Goal: Transaction & Acquisition: Purchase product/service

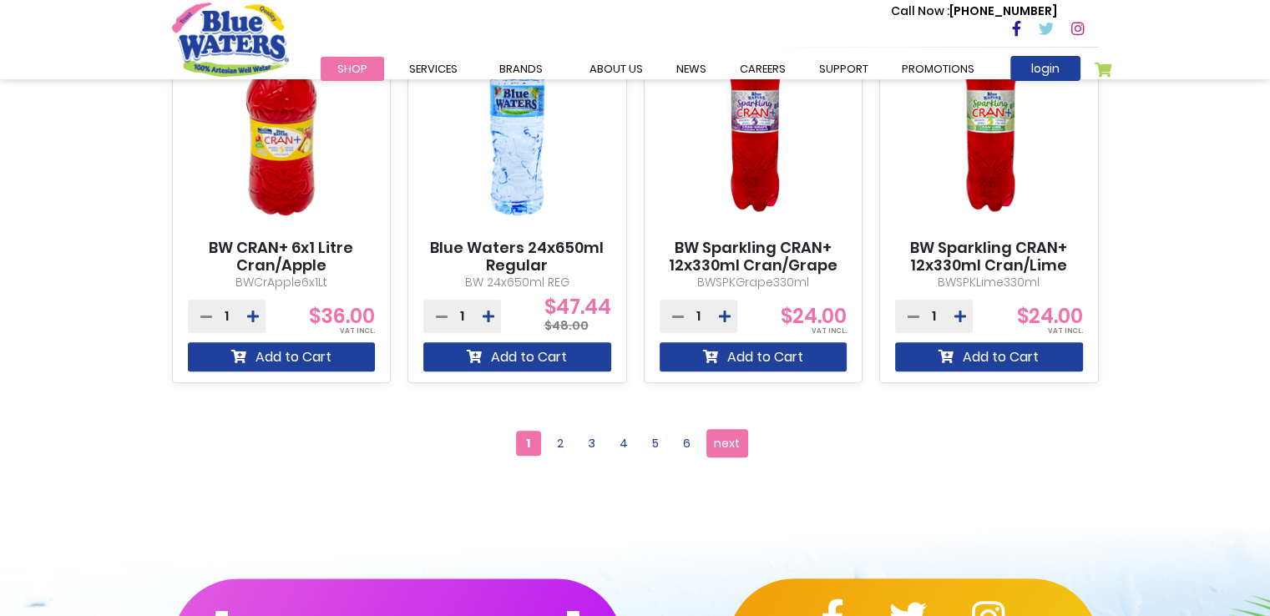
scroll to position [1586, 0]
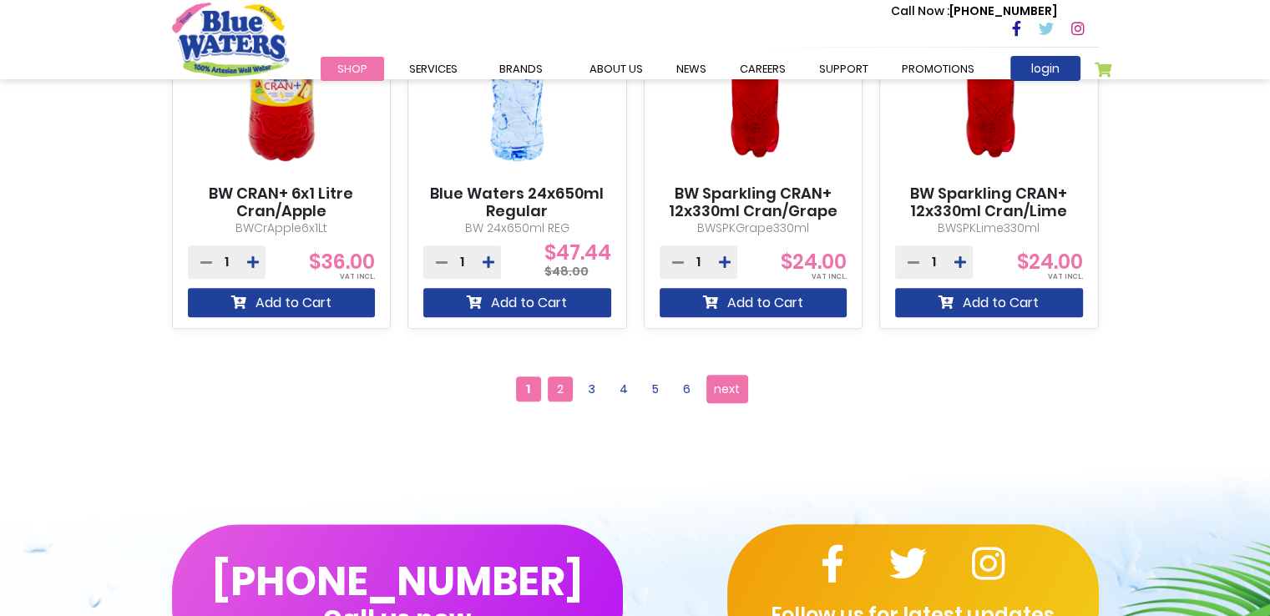
click at [552, 389] on span "2" at bounding box center [560, 389] width 25 height 25
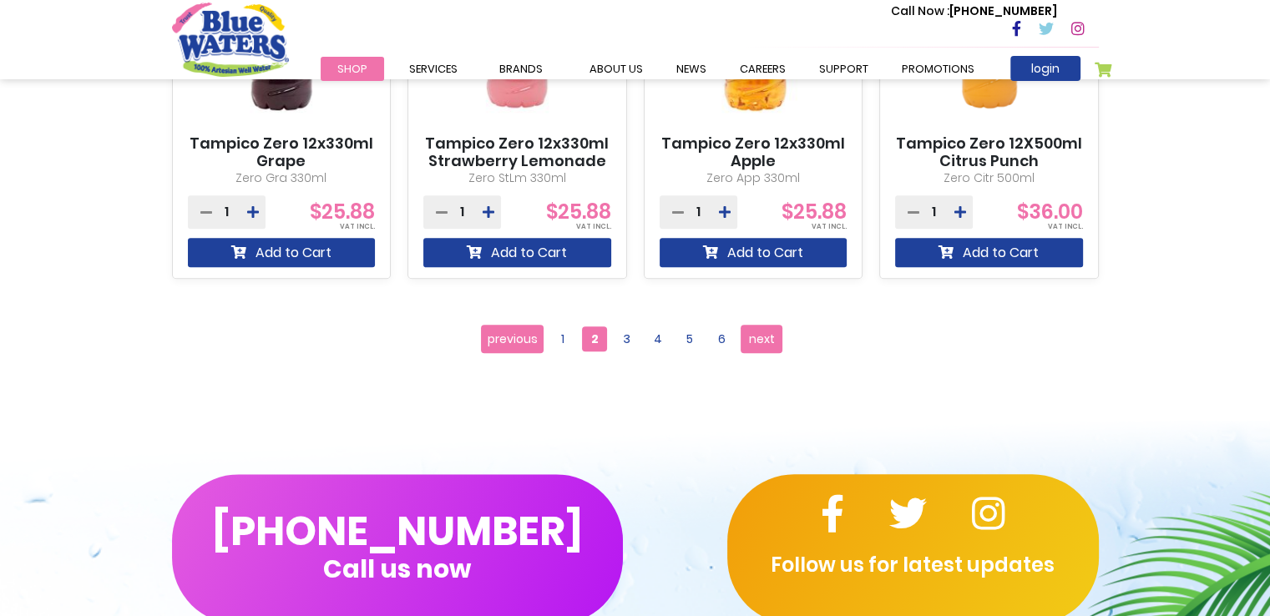
scroll to position [1586, 0]
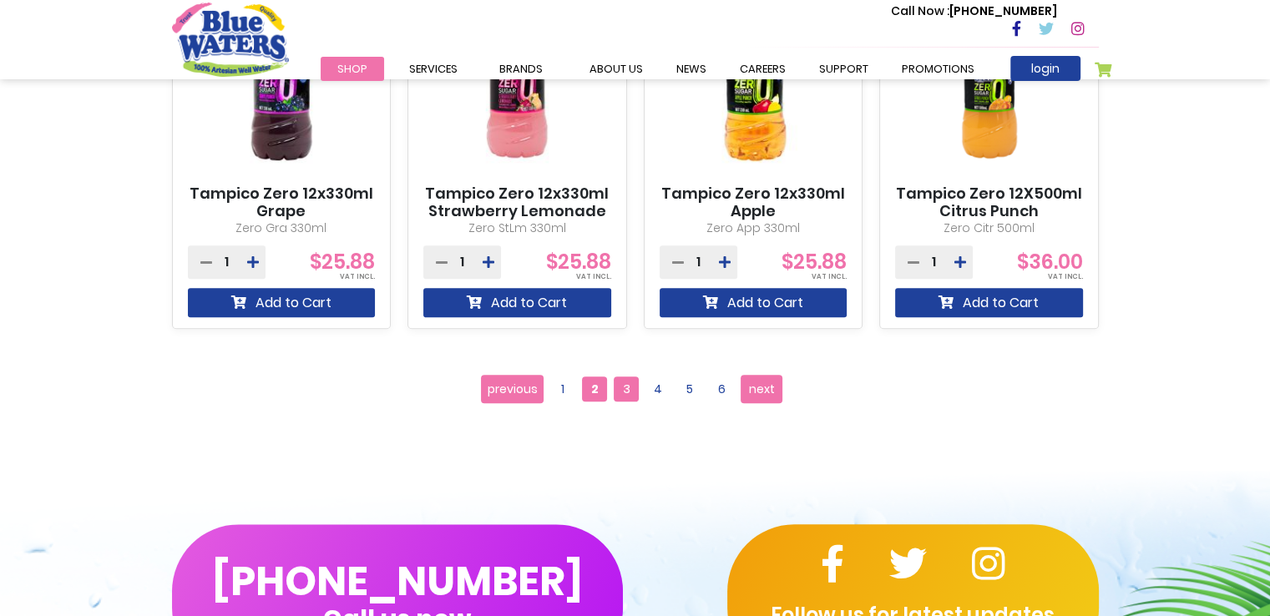
click at [635, 389] on span "3" at bounding box center [626, 389] width 25 height 25
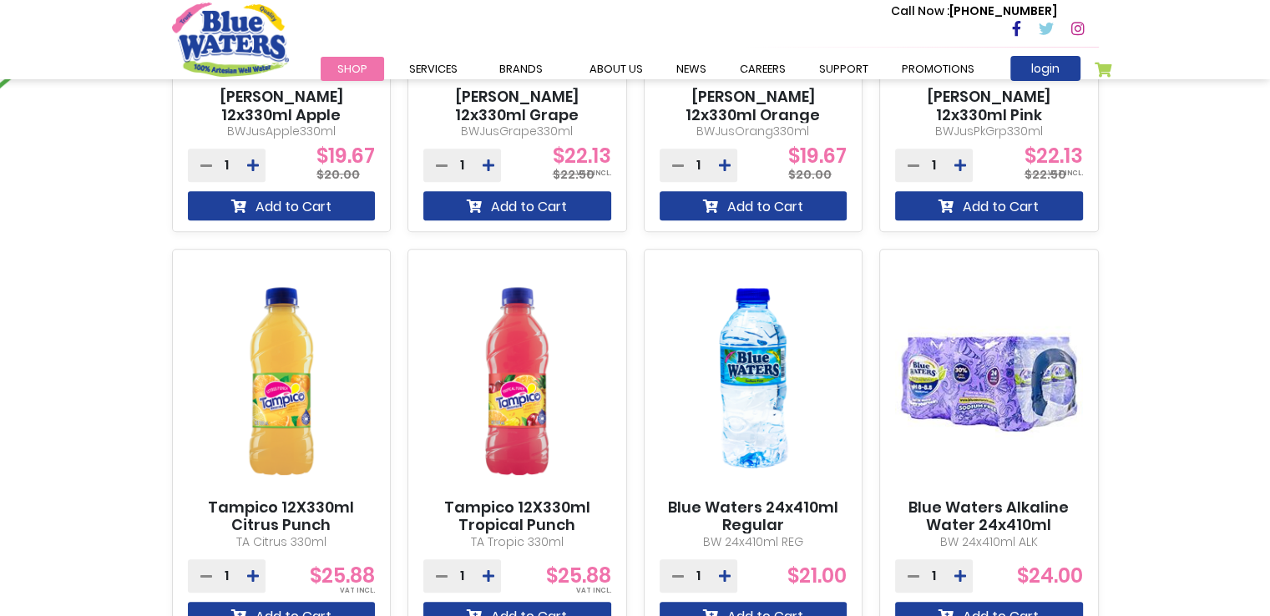
scroll to position [1419, 0]
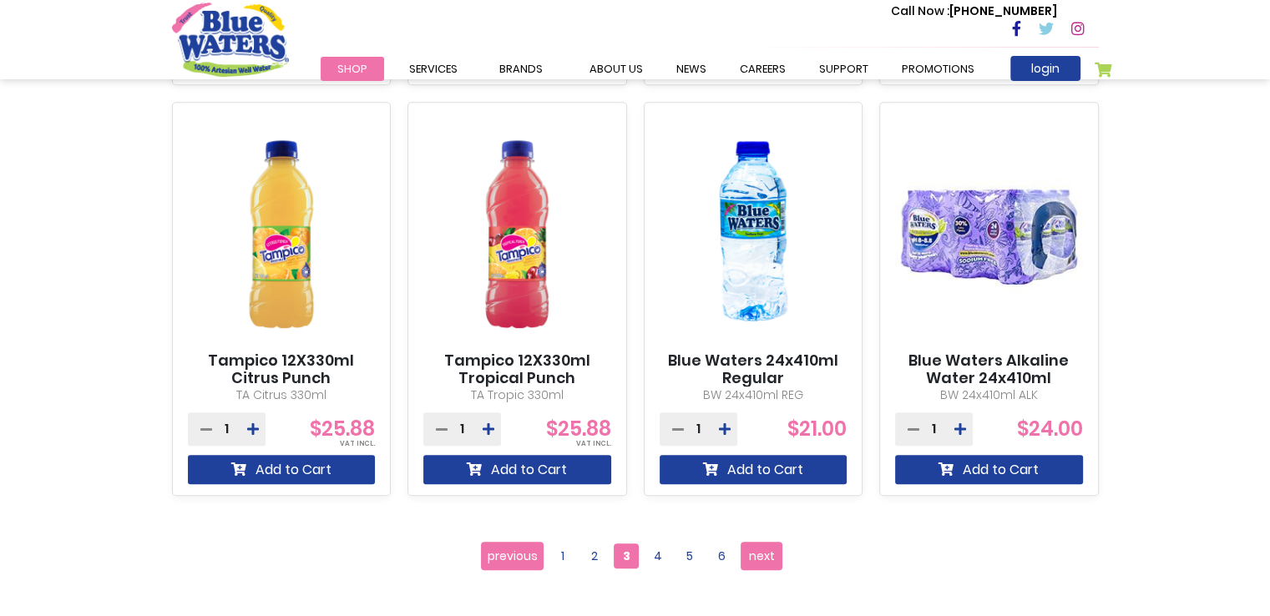
click at [745, 372] on link "Blue Waters 24x410ml Regular" at bounding box center [754, 370] width 188 height 36
click at [750, 377] on link "Blue Waters 24x410ml Regular" at bounding box center [754, 370] width 188 height 36
click at [748, 367] on link "Blue Waters 24x410ml Regular" at bounding box center [754, 370] width 188 height 36
click at [743, 382] on link "Blue Waters 24x410ml Regular" at bounding box center [754, 370] width 188 height 36
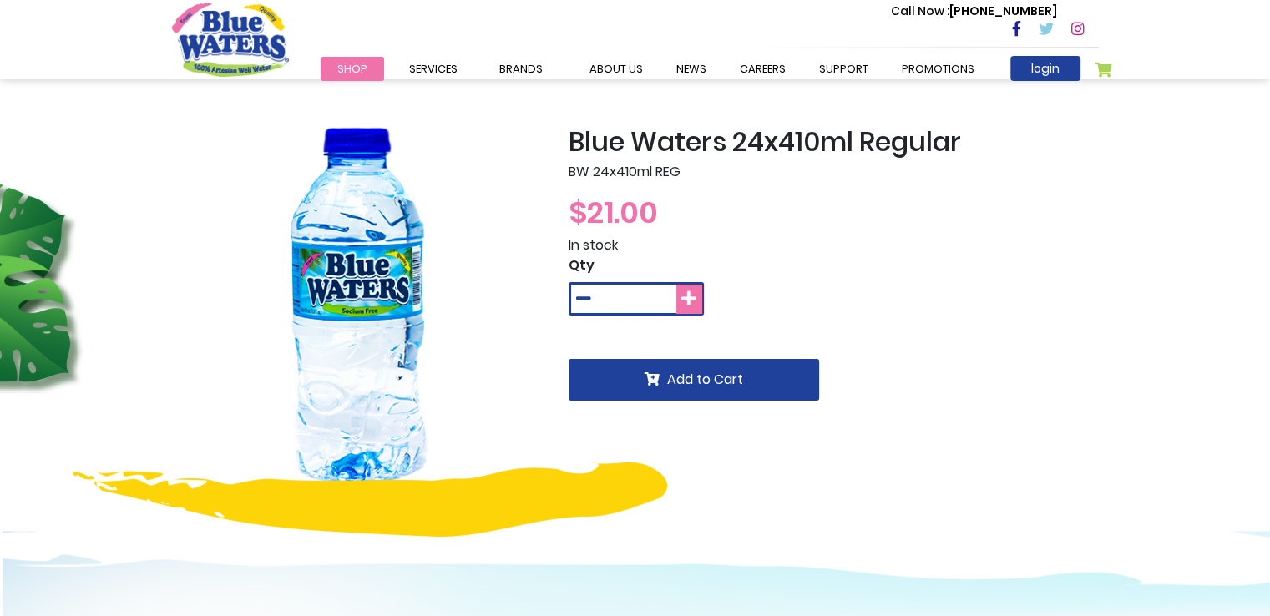
click at [691, 296] on icon at bounding box center [688, 299] width 15 height 17
click at [579, 293] on icon at bounding box center [583, 299] width 15 height 17
type input "*"
click at [519, 245] on img at bounding box center [358, 312] width 372 height 372
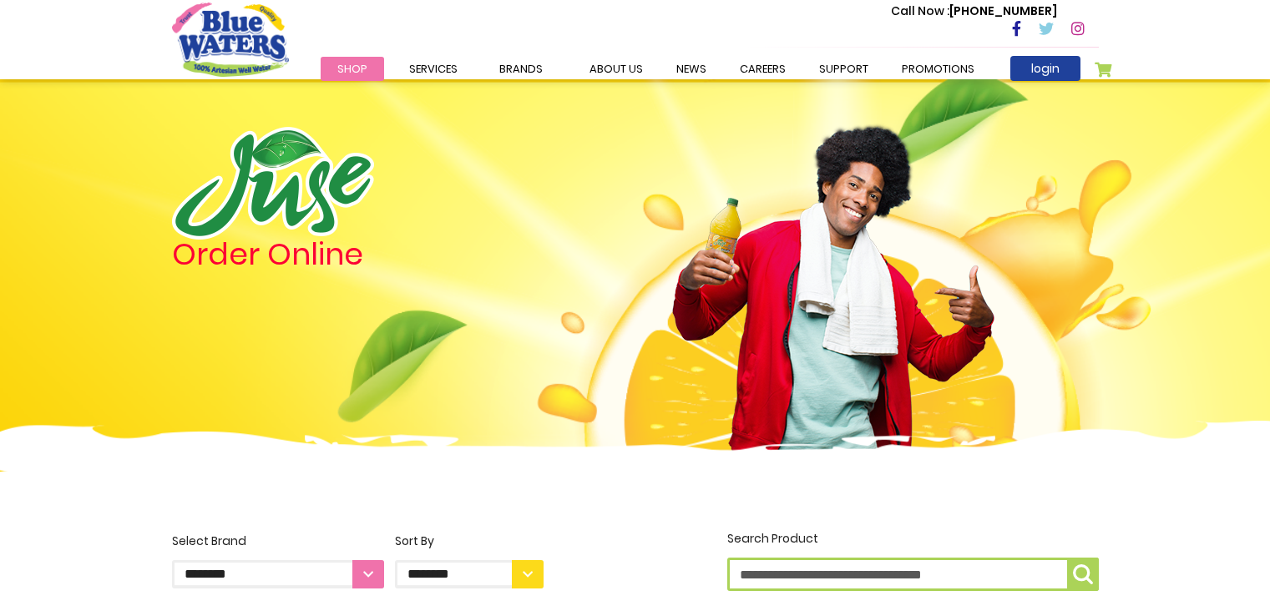
scroll to position [1703, 0]
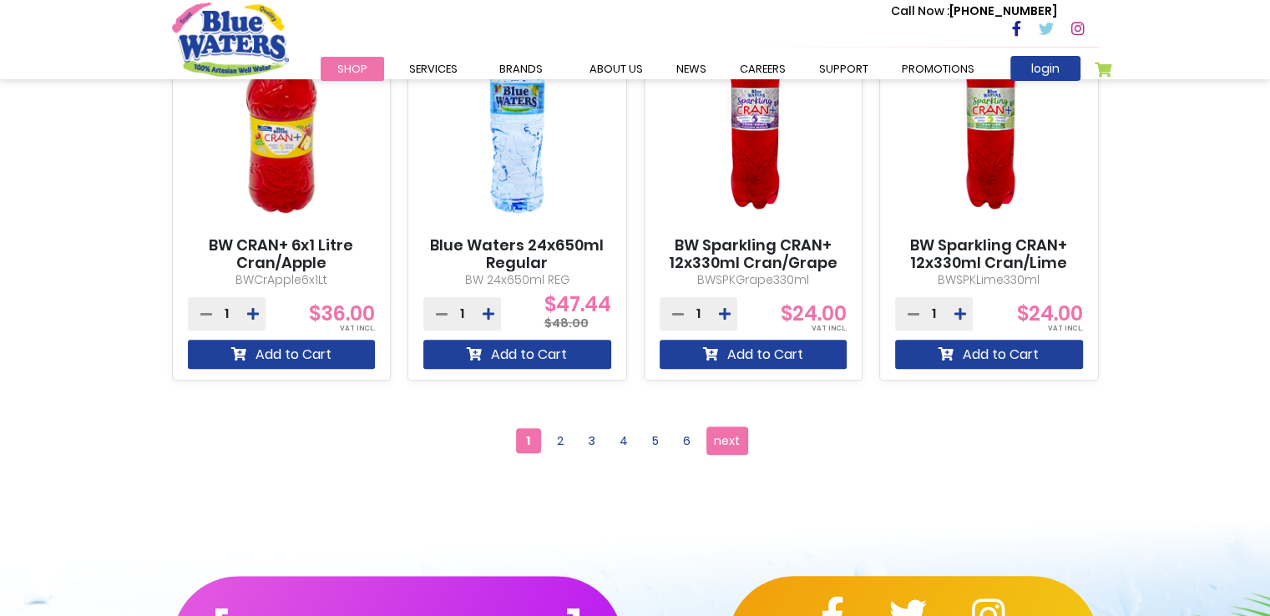
scroll to position [1536, 0]
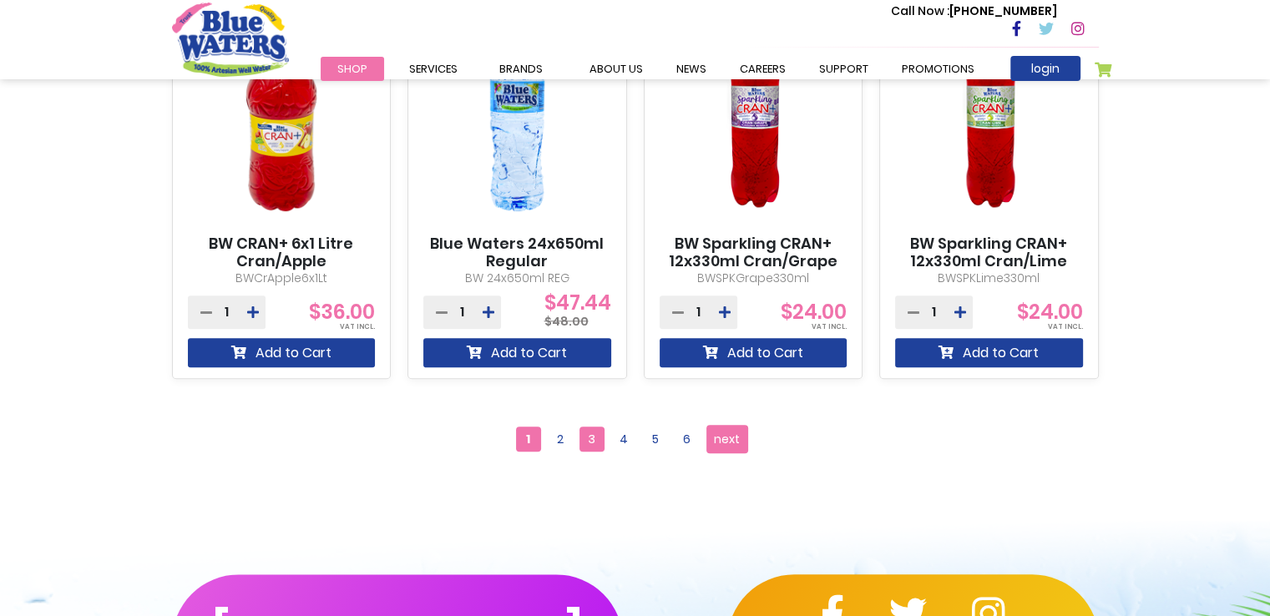
click at [583, 438] on span "3" at bounding box center [591, 439] width 25 height 25
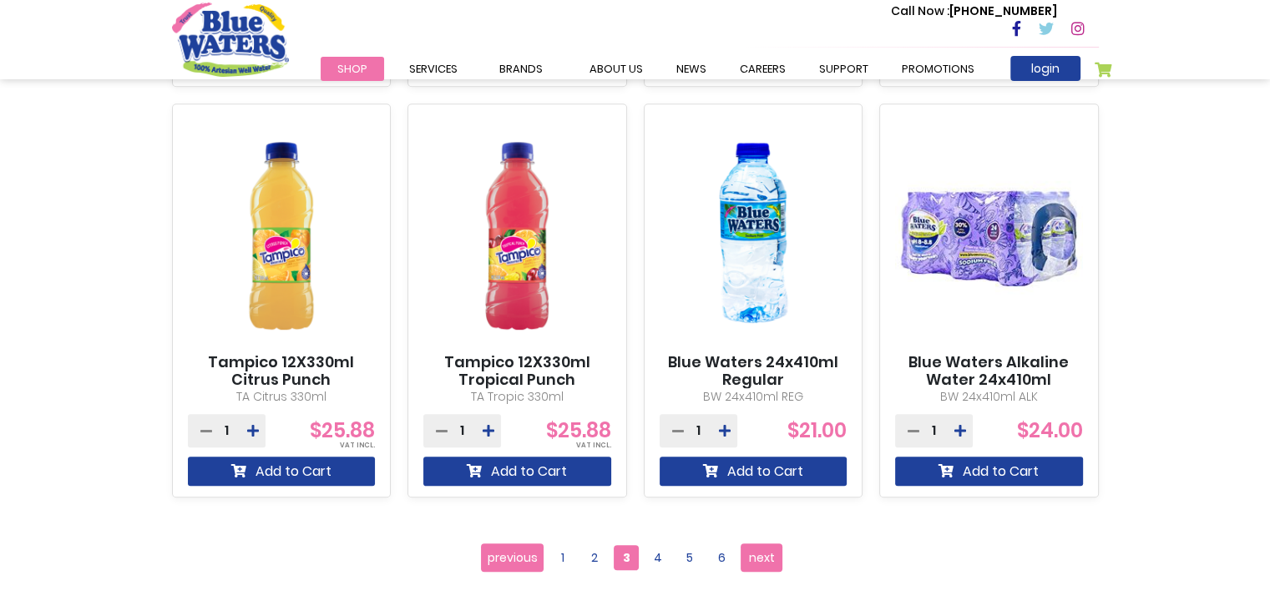
scroll to position [1419, 0]
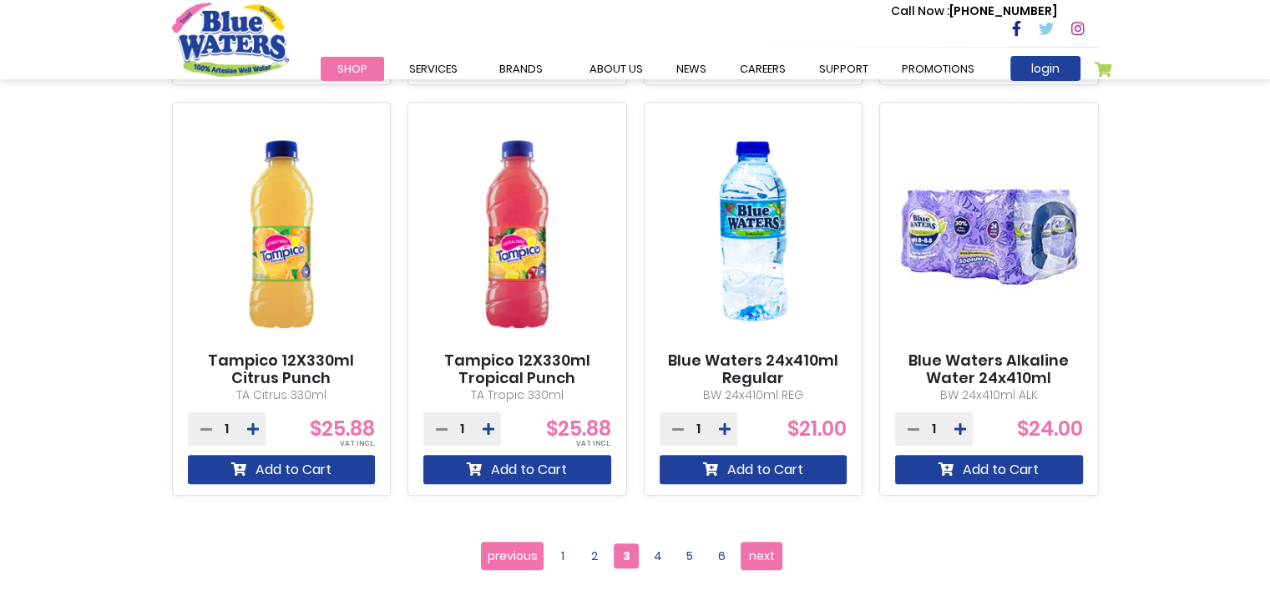
click at [745, 348] on img at bounding box center [754, 234] width 188 height 235
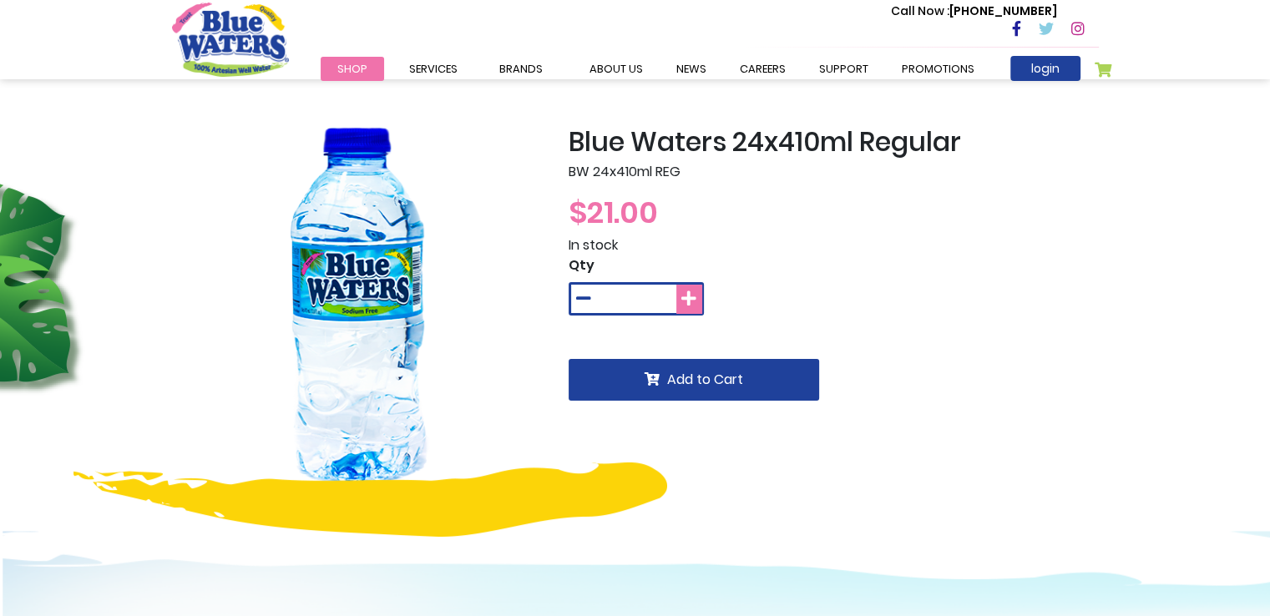
click at [686, 298] on icon at bounding box center [688, 299] width 15 height 17
click at [686, 296] on icon at bounding box center [688, 299] width 15 height 17
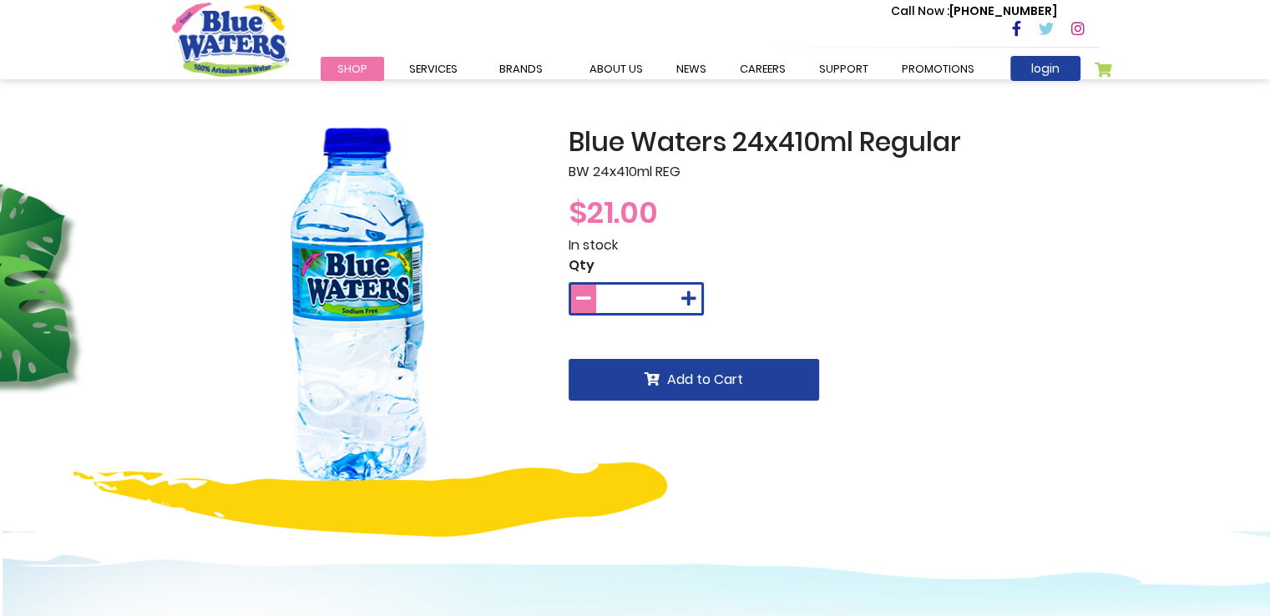
click at [578, 296] on icon at bounding box center [583, 299] width 15 height 17
type input "*"
click at [775, 271] on div "Qty *" at bounding box center [694, 285] width 250 height 60
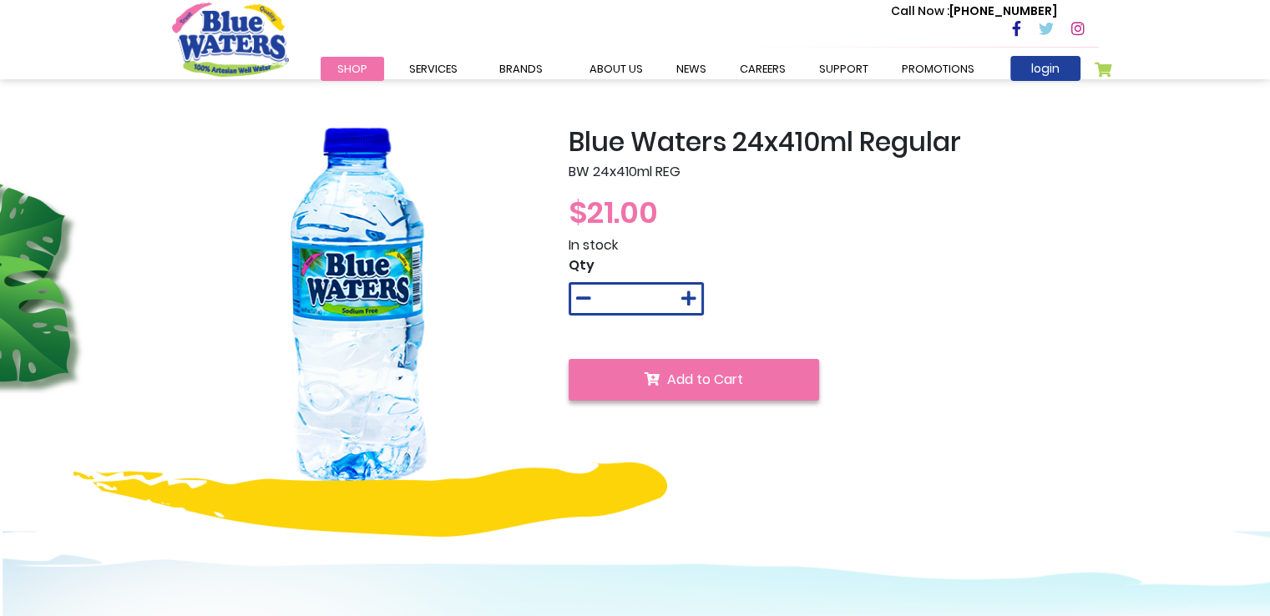
click at [717, 381] on span "Add to Cart" at bounding box center [705, 379] width 76 height 19
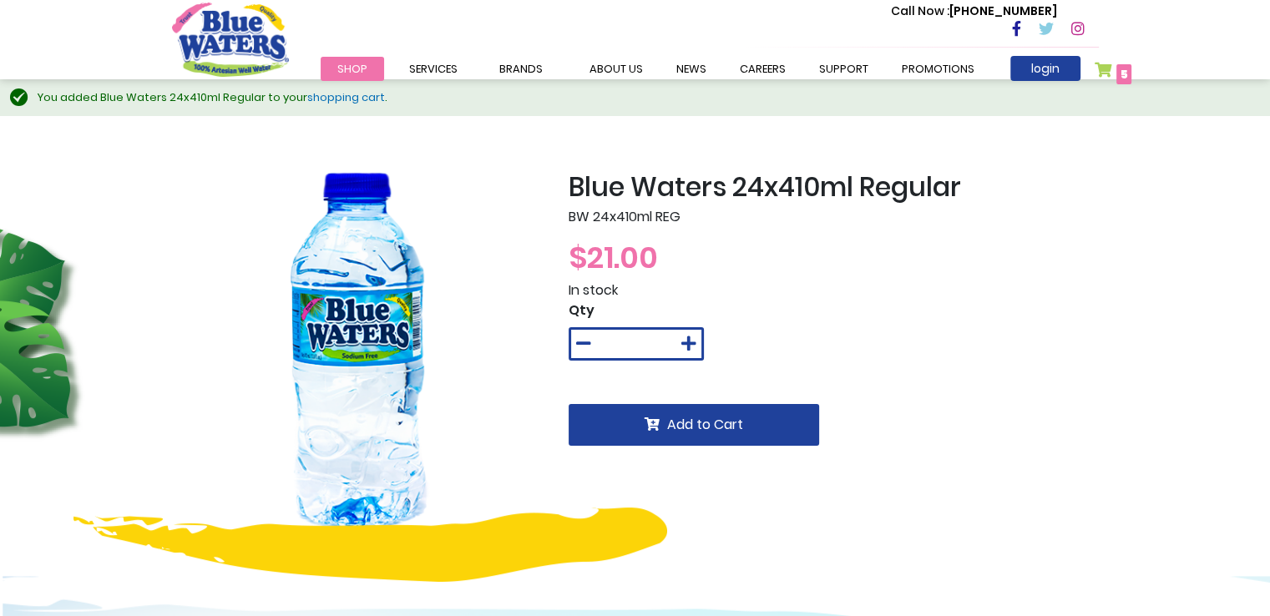
click at [1109, 69] on link "My Cart 5 5 items" at bounding box center [1114, 74] width 38 height 24
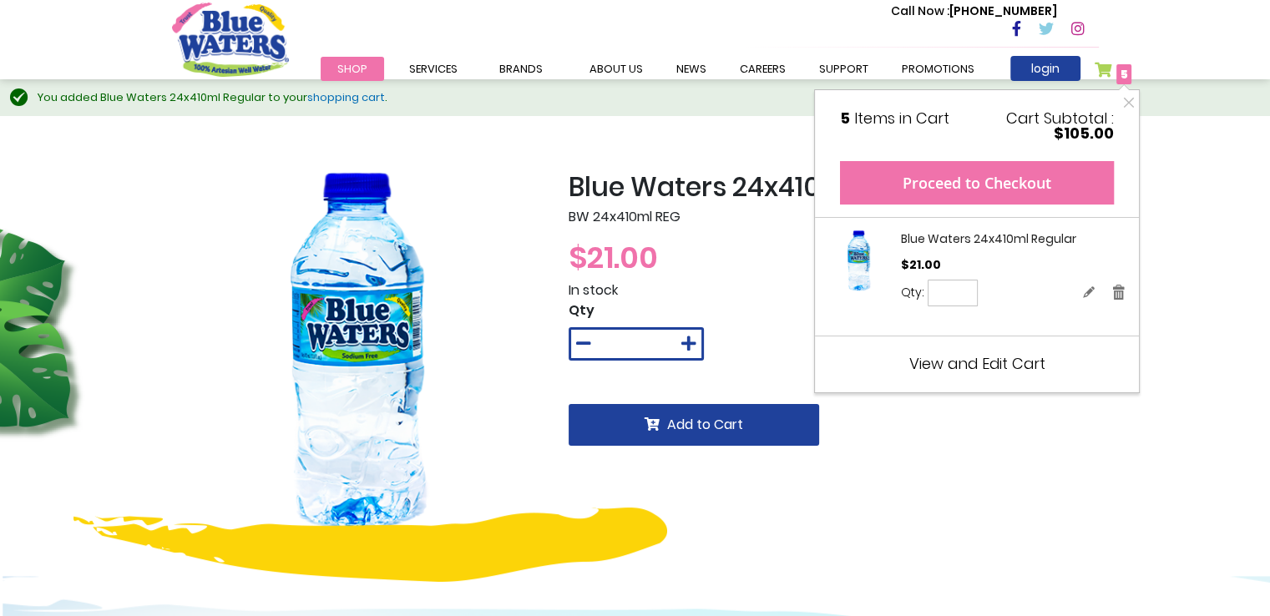
click at [987, 185] on button "Proceed to Checkout" at bounding box center [977, 182] width 274 height 43
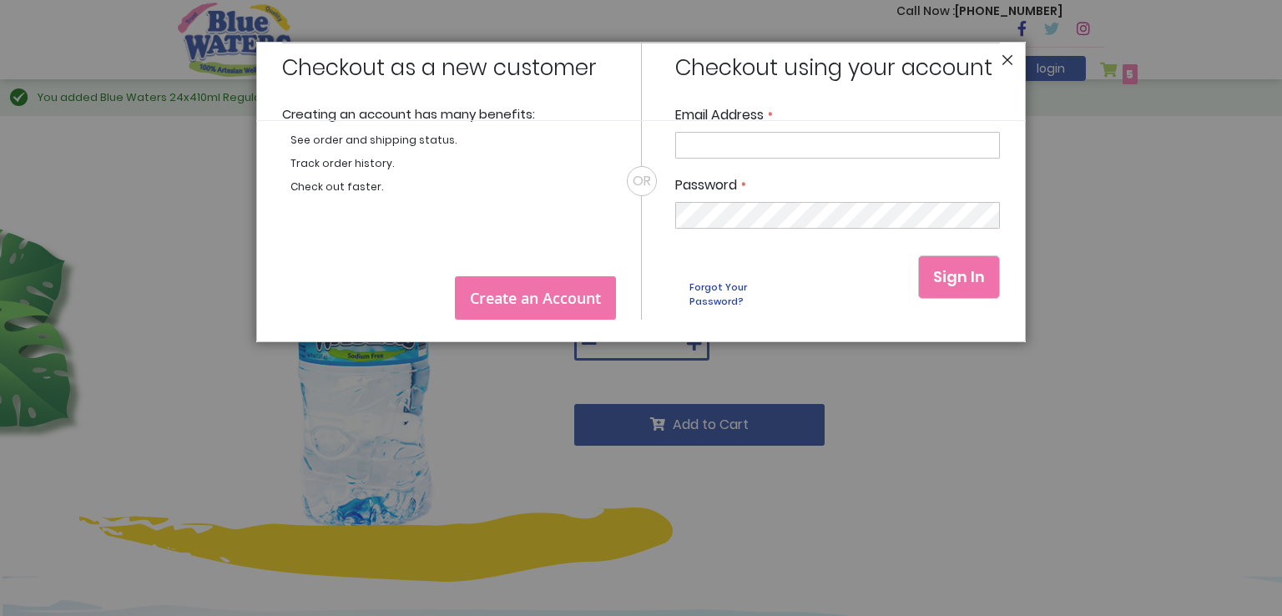
click at [1005, 58] on header "Close" at bounding box center [641, 81] width 770 height 79
click at [1009, 63] on button "Close" at bounding box center [1008, 64] width 12 height 20
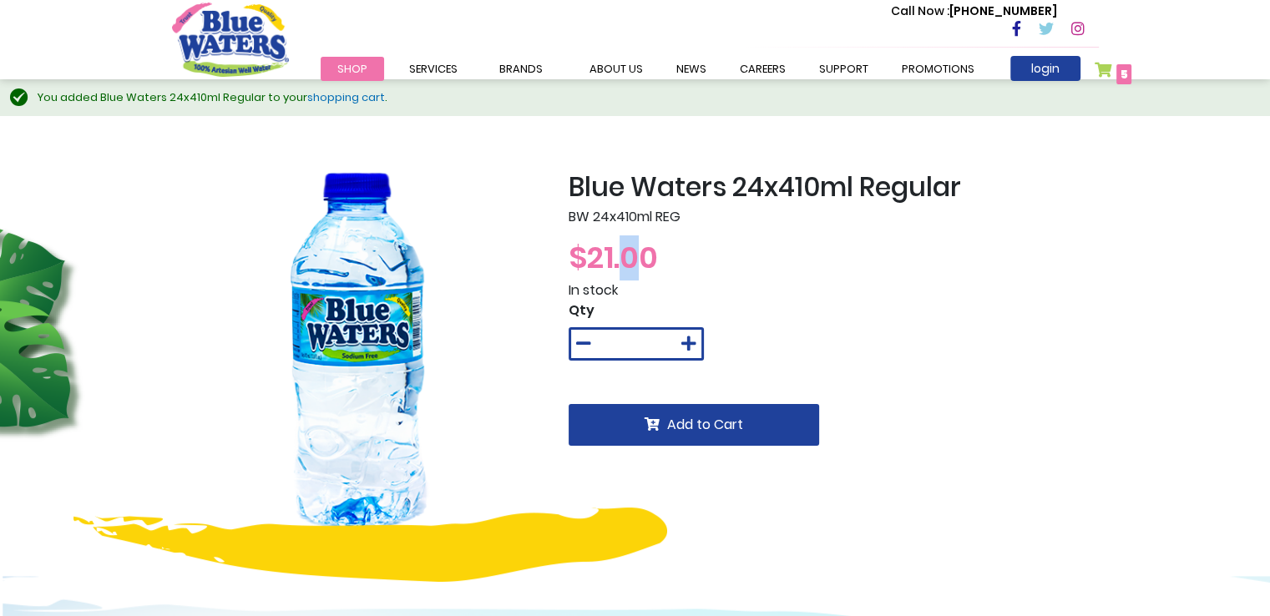
click at [631, 251] on span "$21.00" at bounding box center [613, 257] width 89 height 43
click at [1100, 58] on li "My Cart 5 5 items My Cart 5 Close 5 Items in Cart Cart Subtotal $105.00 Proceed…" at bounding box center [1103, 68] width 17 height 25
click at [1100, 63] on li "My Cart 5 5 items My Cart 5 Close 5 Items in Cart Cart Subtotal $105.00 Proceed…" at bounding box center [1103, 68] width 17 height 25
click at [1099, 68] on link "My Cart 5 5 items" at bounding box center [1114, 74] width 38 height 24
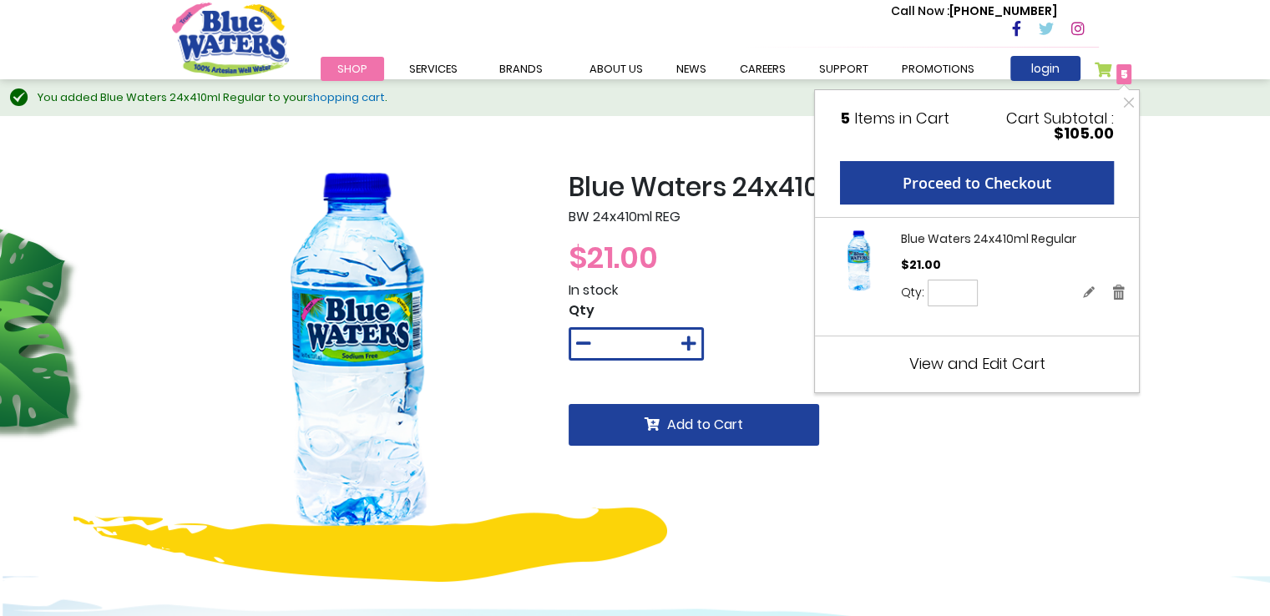
click at [1075, 126] on span "$105.00" at bounding box center [1084, 133] width 60 height 21
drag, startPoint x: 1060, startPoint y: 128, endPoint x: 1122, endPoint y: 125, distance: 62.7
click at [1122, 125] on div "My Cart 5 Close 5 Items in Cart Cart Subtotal $105.00 Proceed to Checkout Recen…" at bounding box center [977, 241] width 326 height 304
drag, startPoint x: 1111, startPoint y: 131, endPoint x: 1051, endPoint y: 137, distance: 60.4
click at [1051, 136] on div "$105.00" at bounding box center [977, 133] width 274 height 15
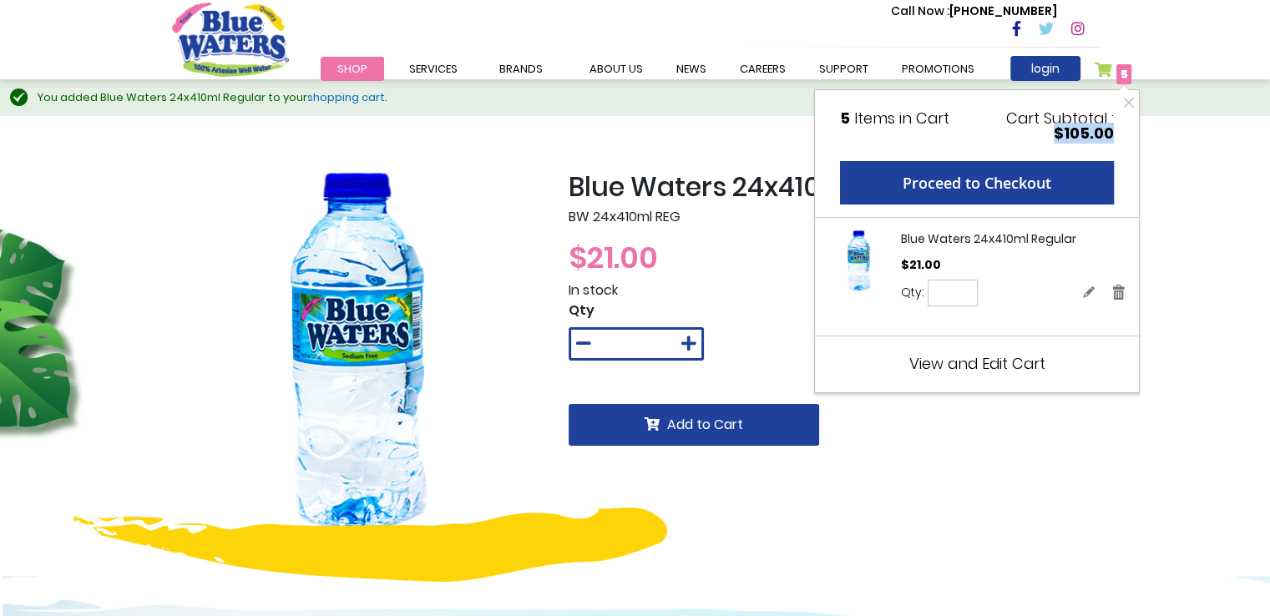
click at [1047, 141] on div "$105.00" at bounding box center [977, 133] width 274 height 15
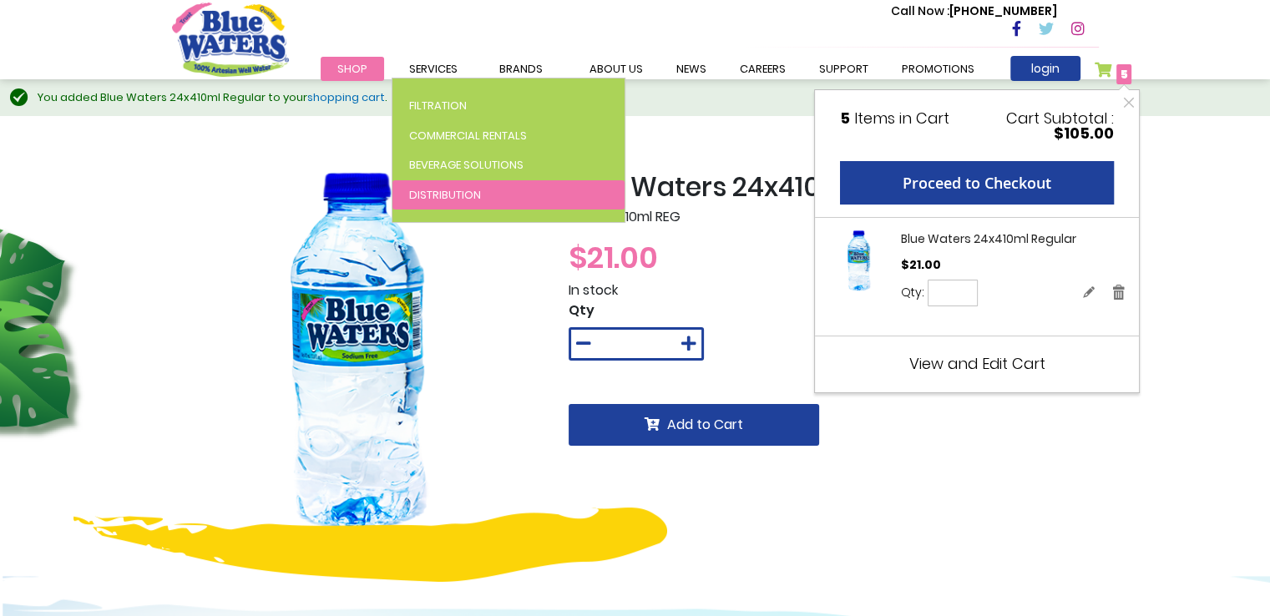
click at [511, 191] on link "Distribution" at bounding box center [508, 195] width 232 height 30
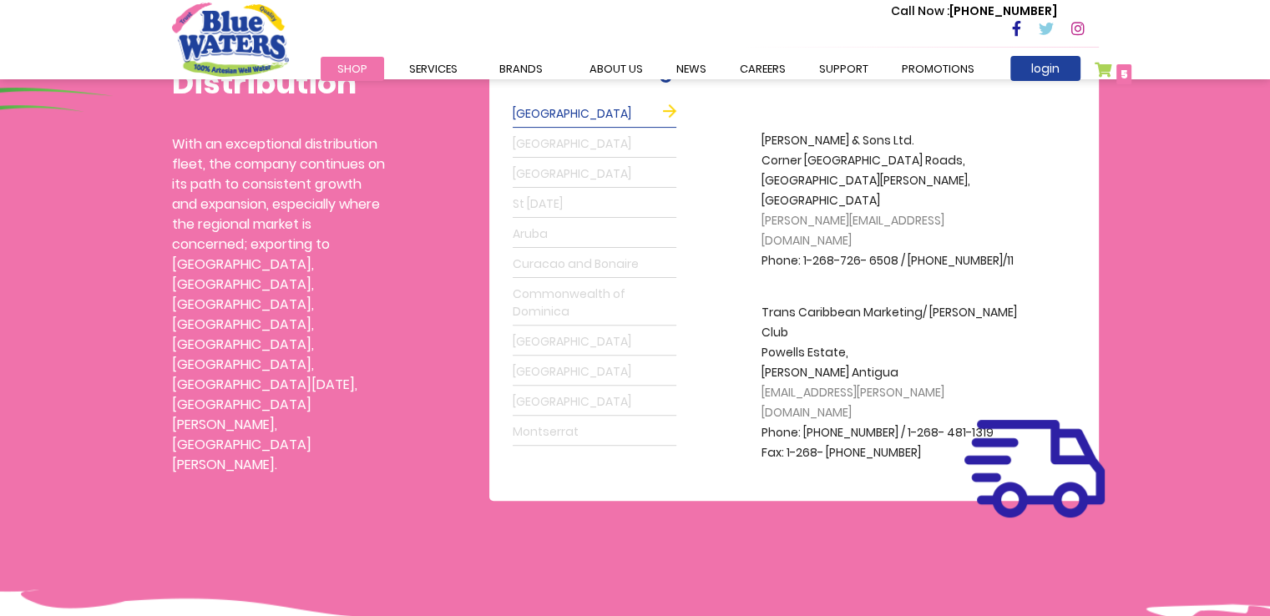
scroll to position [417, 0]
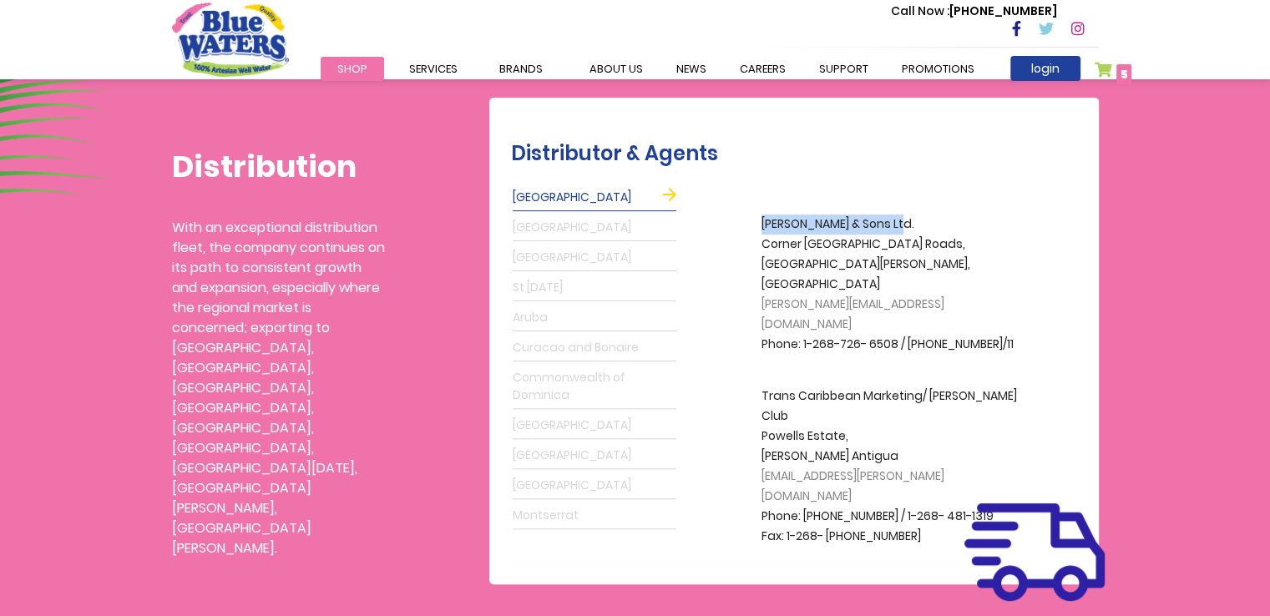
drag, startPoint x: 749, startPoint y: 230, endPoint x: 944, endPoint y: 228, distance: 195.4
click at [944, 229] on div "A.S. Bryden & Sons Ltd. Corner Fort & Anchorage Roads, St. Johns, Antigua grego…" at bounding box center [884, 369] width 412 height 372
click at [944, 218] on p "A.S. Bryden & Sons Ltd. Corner Fort & Anchorage Roads, St. Johns, Antigua grego…" at bounding box center [894, 285] width 267 height 140
drag, startPoint x: 760, startPoint y: 226, endPoint x: 950, endPoint y: 215, distance: 190.7
click at [950, 215] on div "A.S. Bryden & Sons Ltd. Corner Fort & Anchorage Roads, St. Johns, Antigua grego…" at bounding box center [884, 369] width 412 height 372
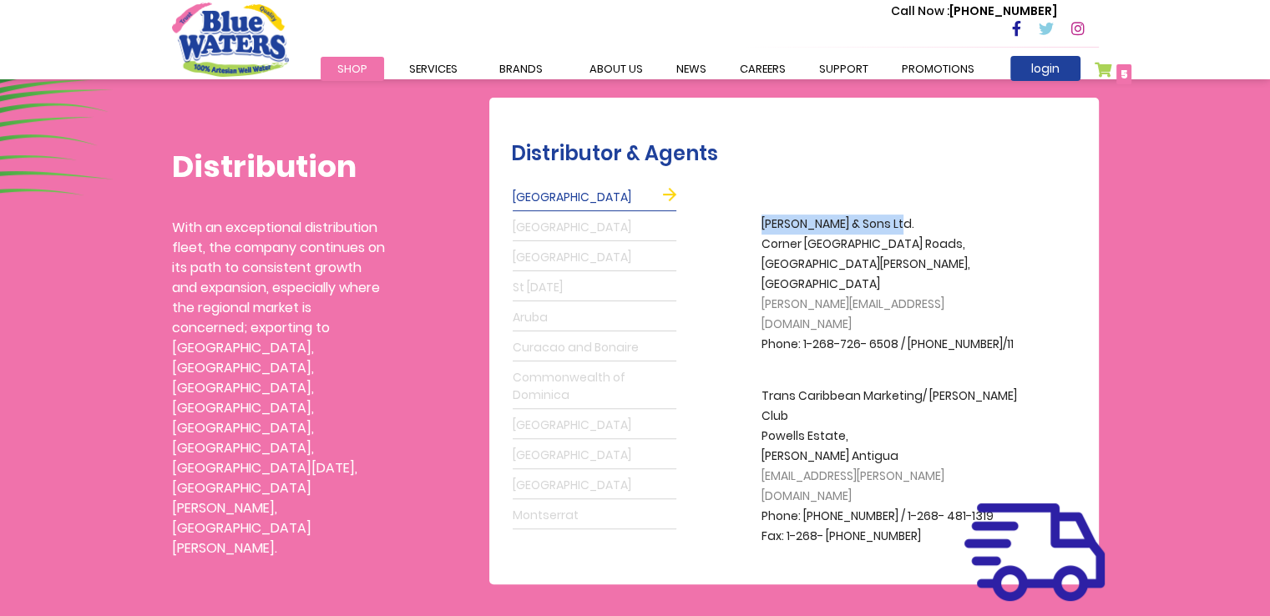
click at [948, 215] on p "A.S. Bryden & Sons Ltd. Corner Fort & Anchorage Roads, St. Johns, Antigua grego…" at bounding box center [894, 285] width 267 height 140
click at [726, 312] on div "A.S. Bryden & Sons Ltd. Corner Fort & Anchorage Roads, St. Johns, Antigua grego…" at bounding box center [884, 369] width 412 height 372
click at [559, 487] on link "Suriname" at bounding box center [595, 486] width 164 height 27
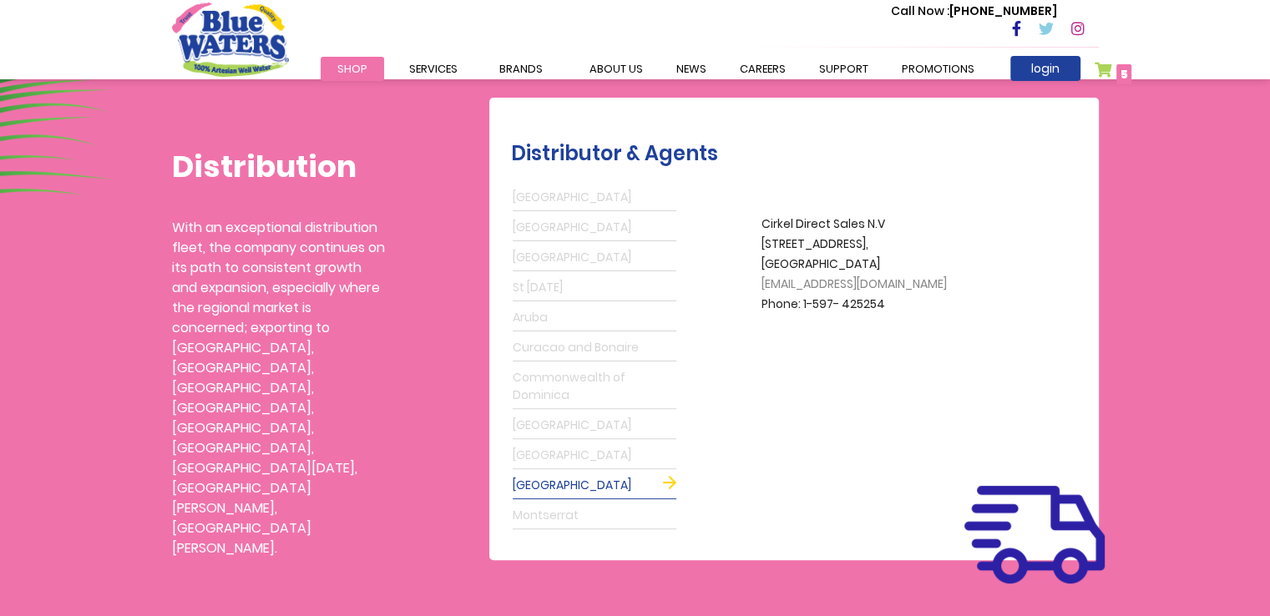
click at [0, 0] on span "Beverage Solutions" at bounding box center [0, 0] width 0 height 0
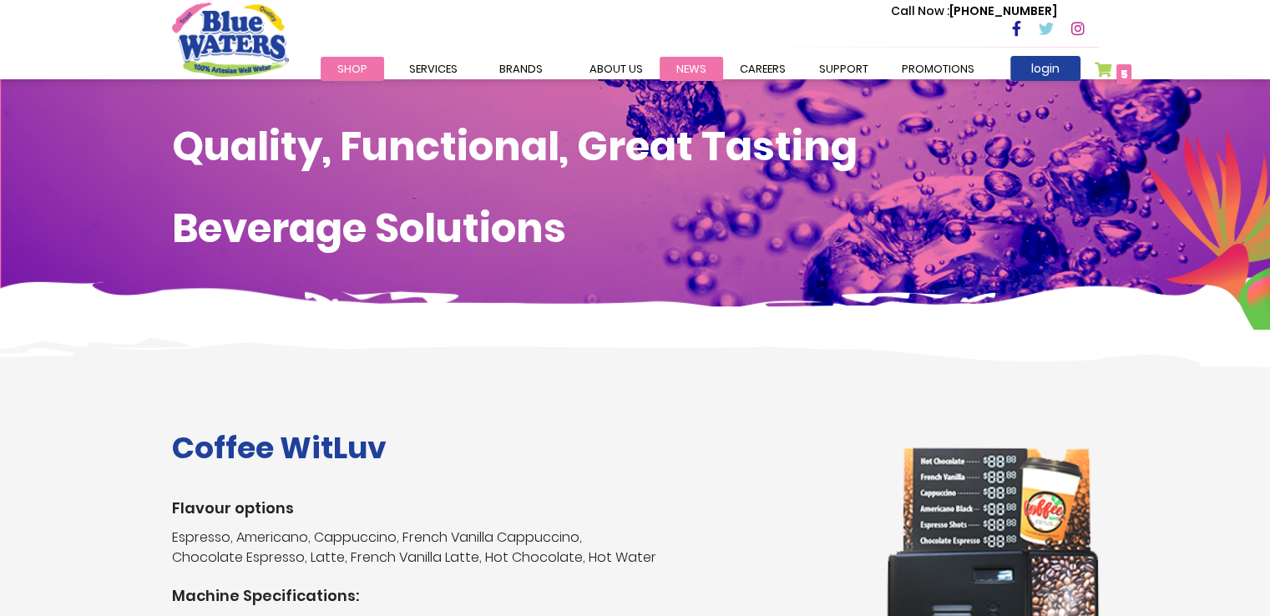
click at [681, 66] on link "News" at bounding box center [691, 69] width 63 height 24
click at [696, 68] on link "News" at bounding box center [691, 69] width 63 height 24
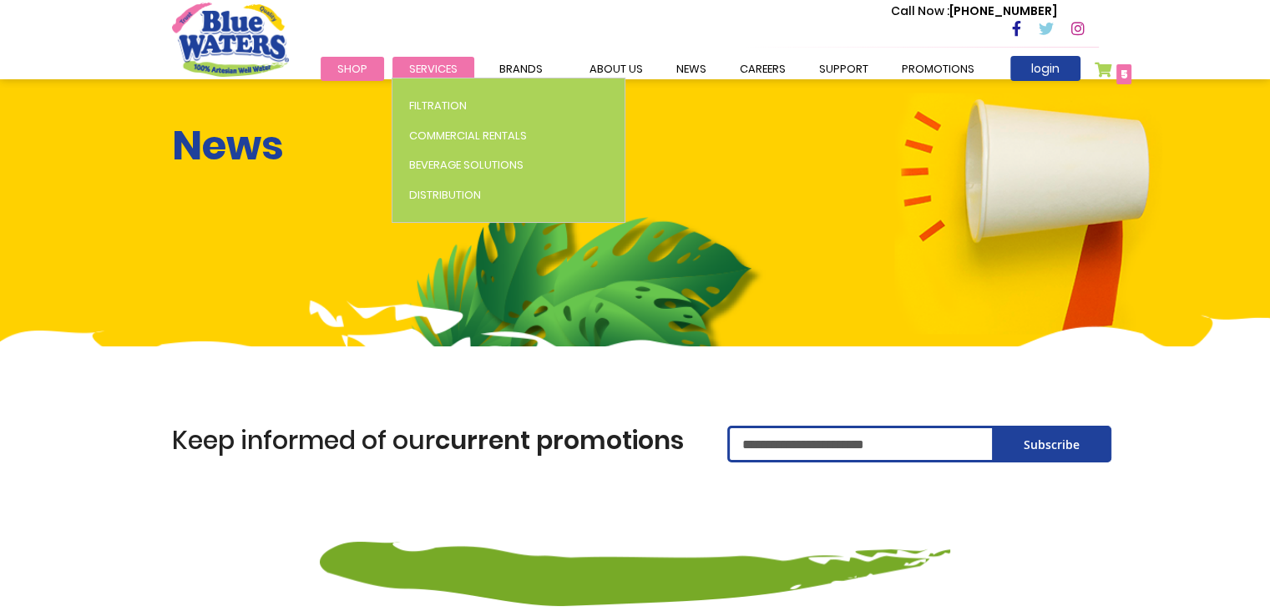
click at [446, 59] on link "Services" at bounding box center [433, 69] width 82 height 24
click at [445, 71] on span "Services" at bounding box center [433, 69] width 48 height 16
click at [443, 70] on span "Services" at bounding box center [433, 69] width 48 height 16
click at [442, 65] on span "Services" at bounding box center [433, 69] width 48 height 16
click at [443, 71] on span "Services" at bounding box center [433, 69] width 48 height 16
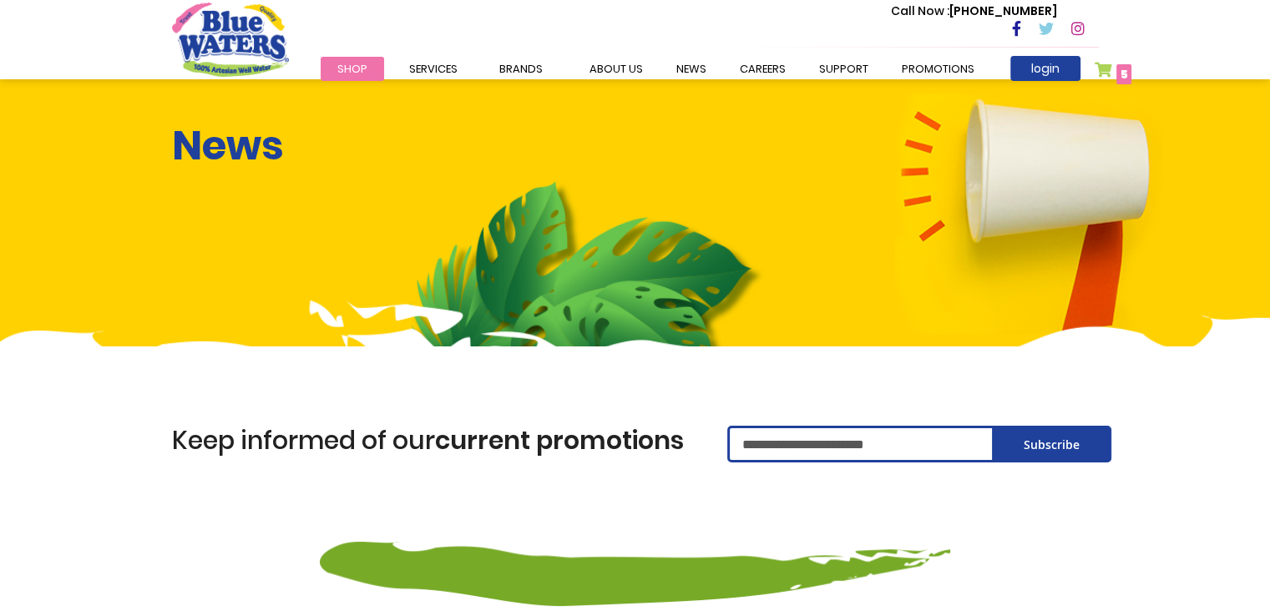
click at [0, 0] on span "Blue Waters" at bounding box center [0, 0] width 0 height 0
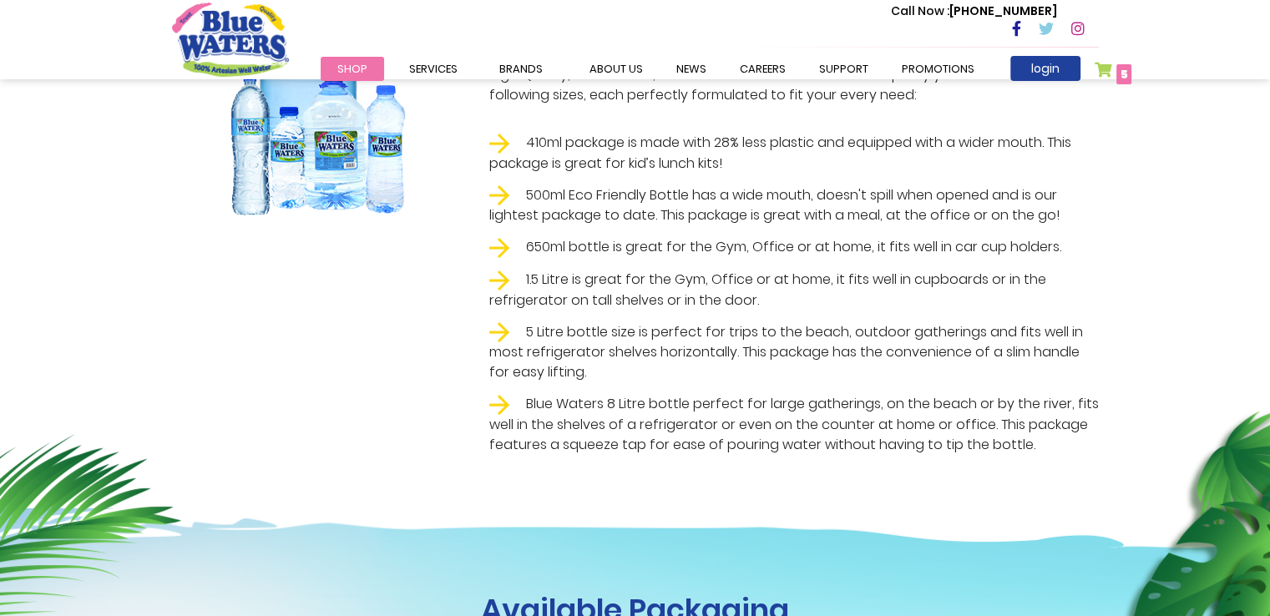
scroll to position [250, 0]
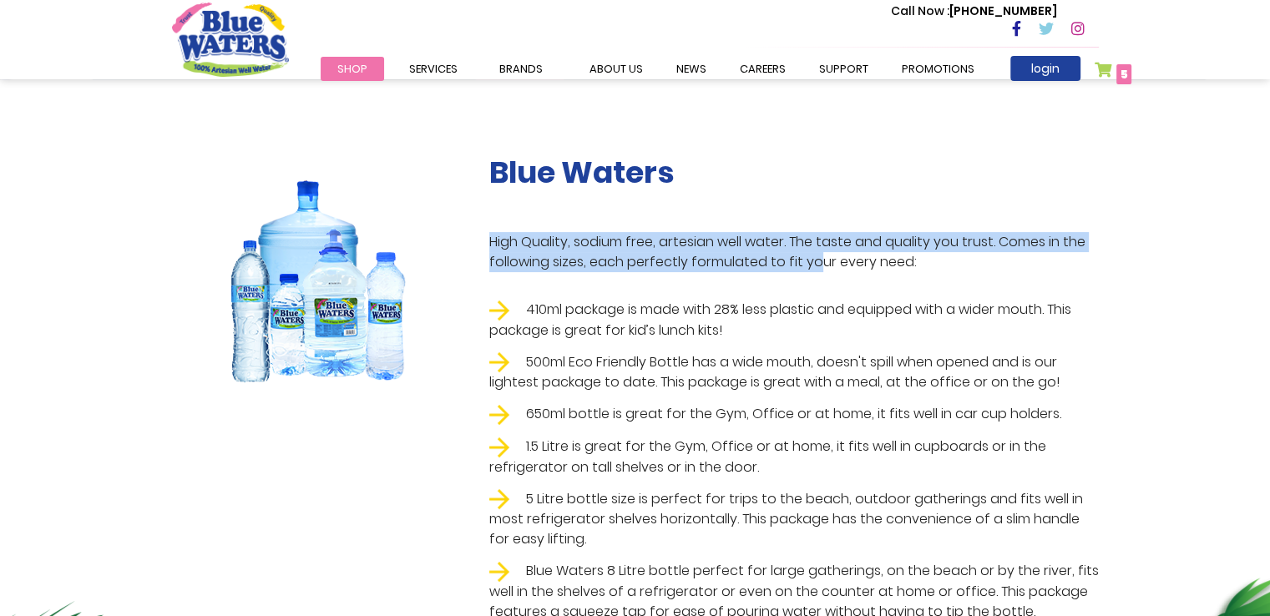
drag, startPoint x: 508, startPoint y: 244, endPoint x: 818, endPoint y: 260, distance: 310.2
click at [818, 263] on div "Blue Waters High Quality, sodium free, artesian well water. The taste and quali…" at bounding box center [794, 392] width 635 height 476
click at [835, 244] on p "High Quality, sodium free, artesian well water. The taste and quality you trust…" at bounding box center [794, 252] width 610 height 40
